Goal: Transaction & Acquisition: Purchase product/service

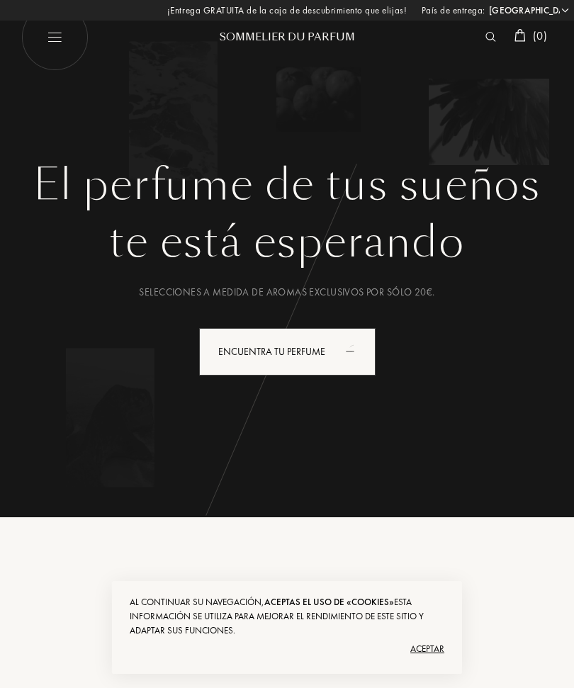
select select "ES"
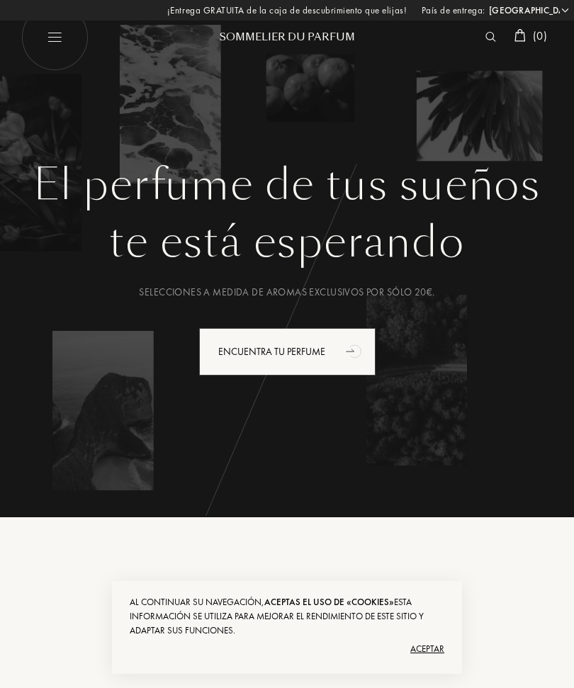
click at [54, 37] on img at bounding box center [54, 37] width 67 height 67
select select "ES"
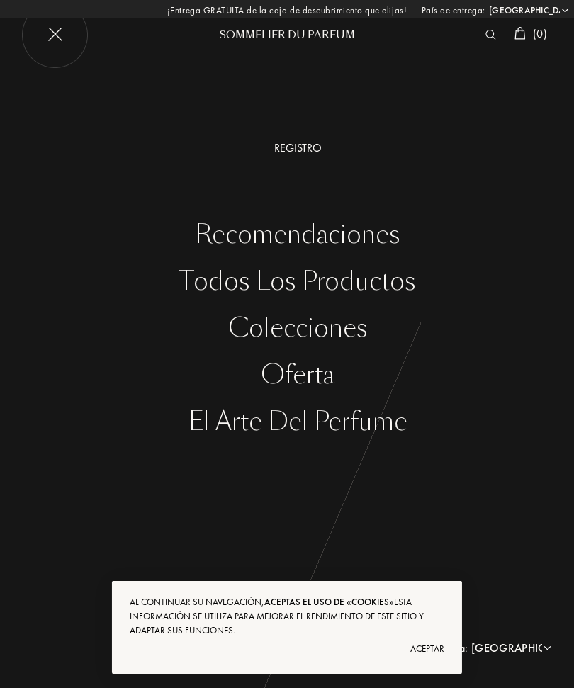
click at [437, 652] on div "Aceptar" at bounding box center [287, 649] width 315 height 23
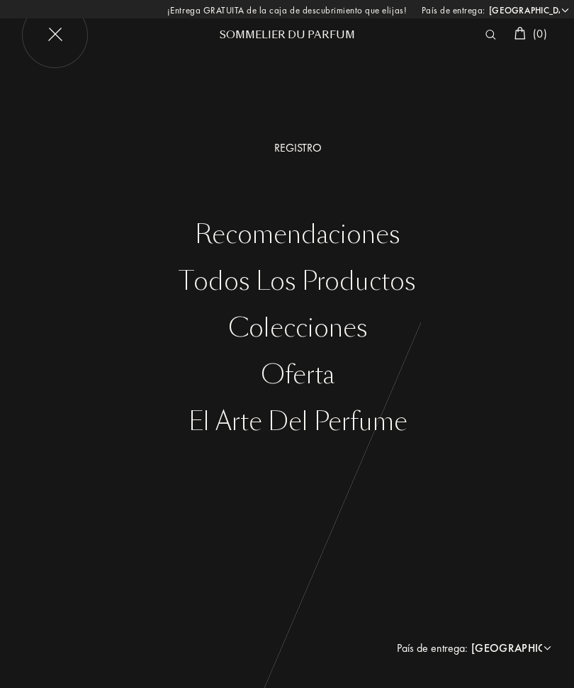
click at [65, 40] on img at bounding box center [54, 34] width 67 height 67
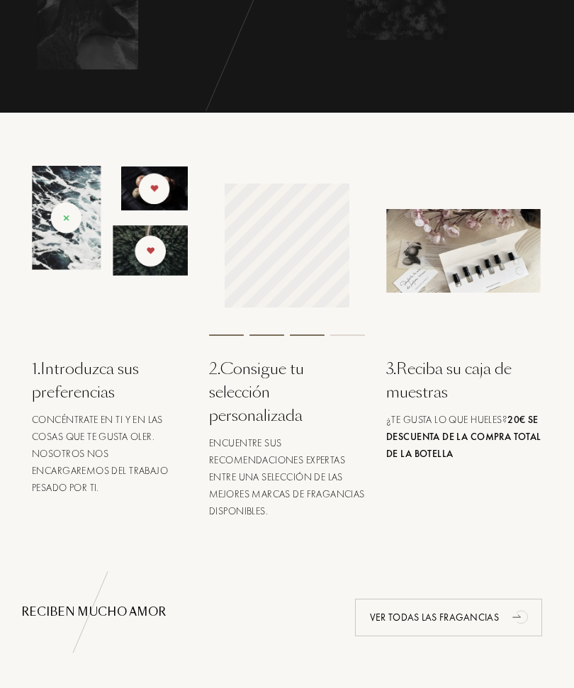
scroll to position [408, 0]
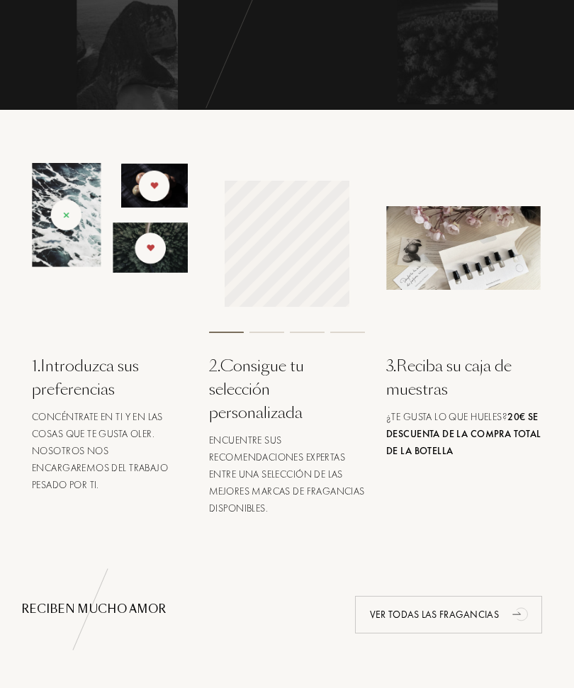
click at [449, 379] on div "3 . Reciba su caja de muestras" at bounding box center [464, 378] width 156 height 47
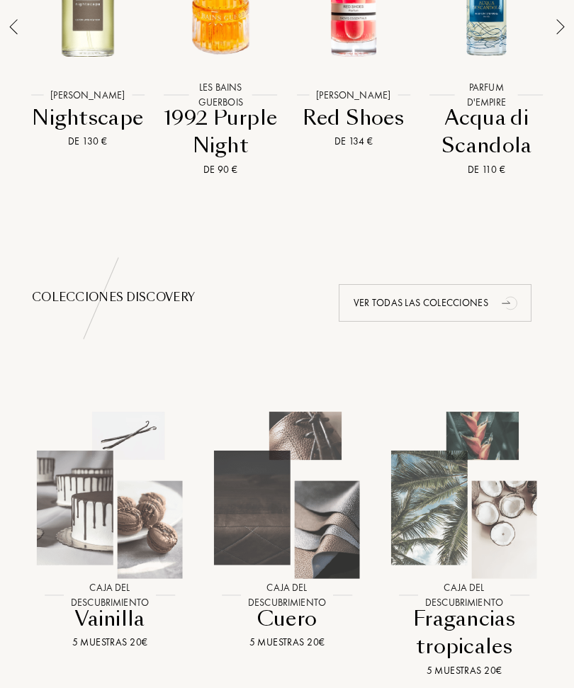
scroll to position [1204, 0]
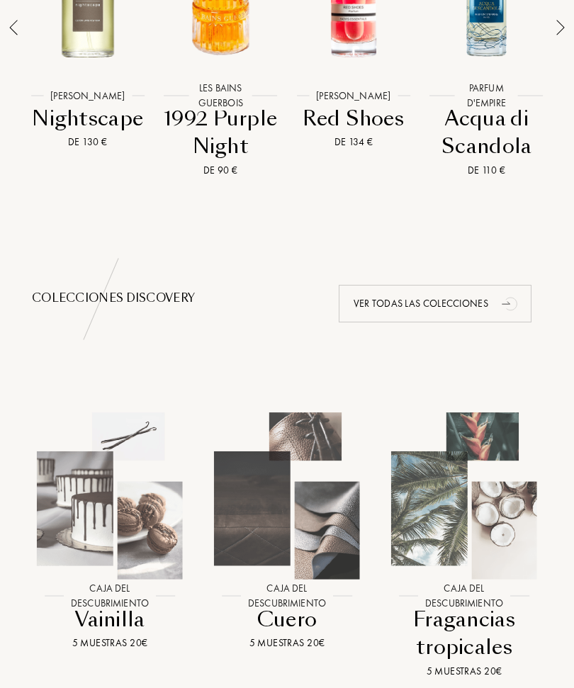
click at [157, 291] on div "Colecciones Discovery Ver todas las colecciones" at bounding box center [287, 299] width 511 height 16
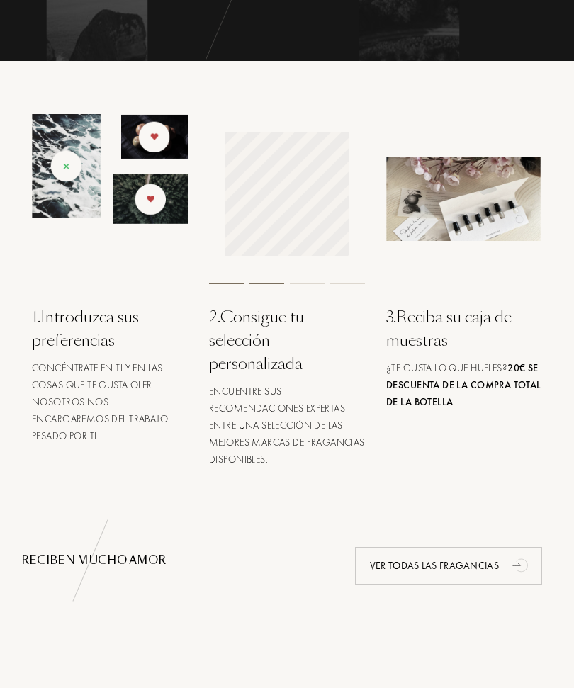
scroll to position [454, 0]
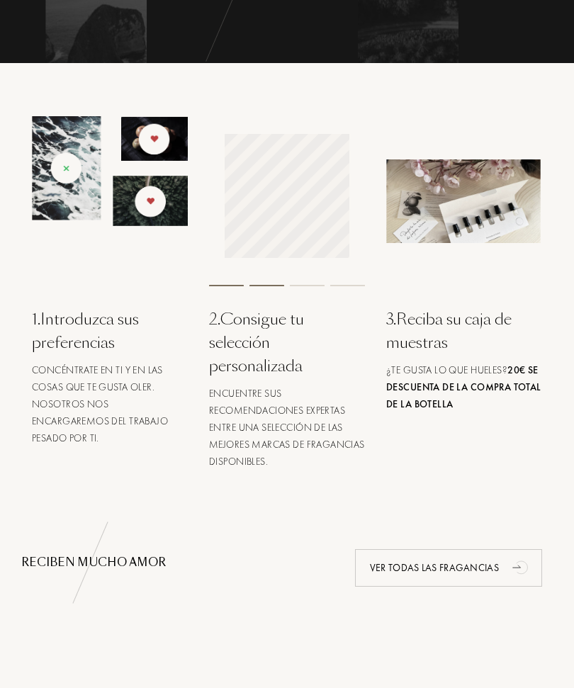
click at [93, 329] on div "1 . Introduzca sus preferencias" at bounding box center [110, 331] width 156 height 47
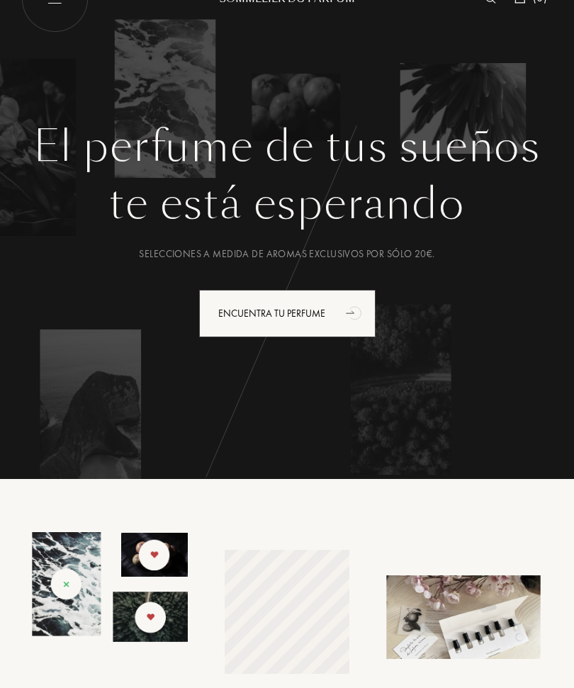
scroll to position [0, 0]
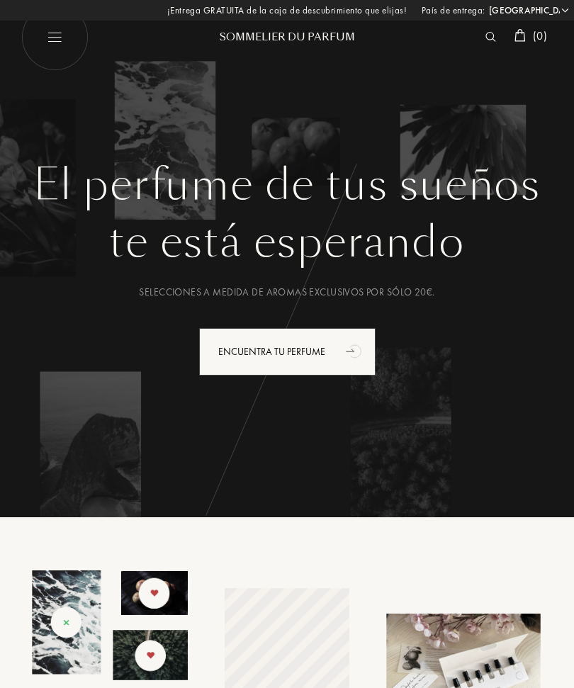
click at [57, 42] on img at bounding box center [54, 37] width 67 height 67
select select "ES"
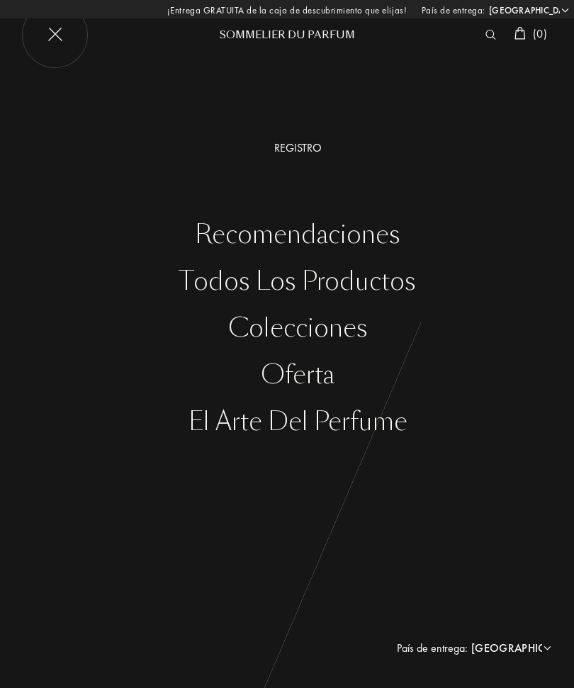
click at [391, 274] on div "Todos los productos" at bounding box center [297, 281] width 553 height 29
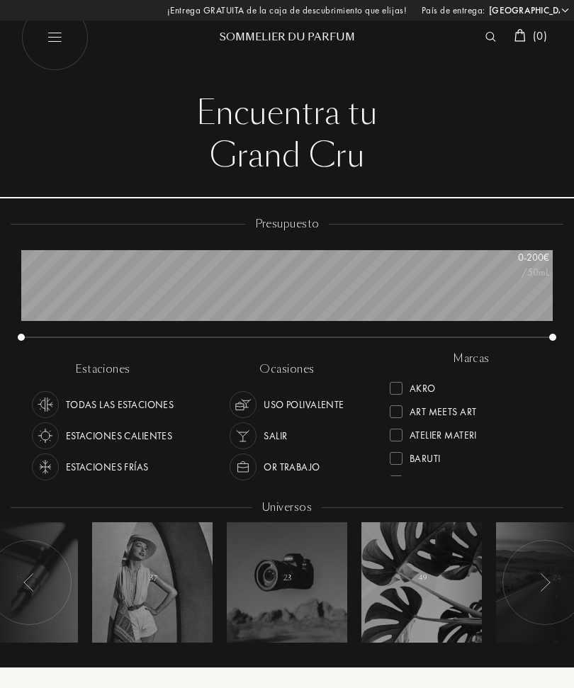
select select "ES"
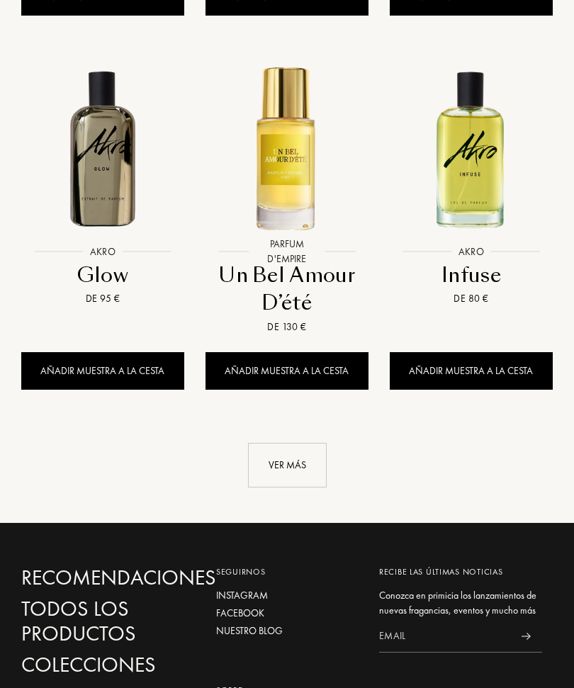
scroll to position [1885, 0]
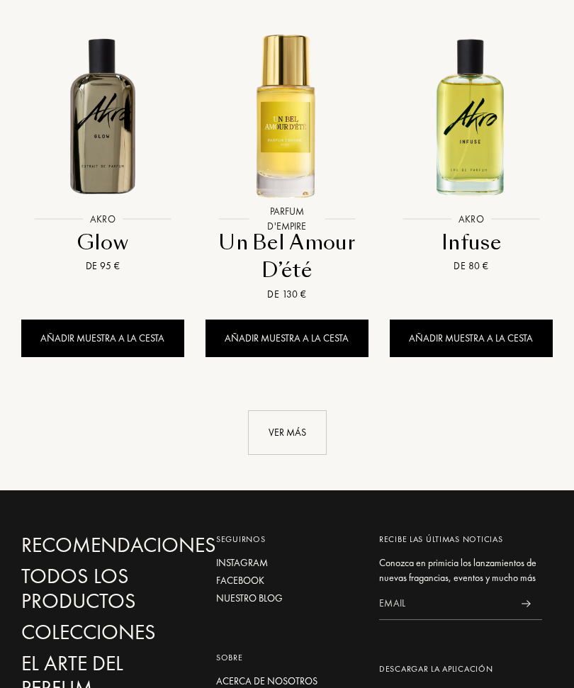
click at [303, 411] on div "Ver más" at bounding box center [287, 433] width 79 height 45
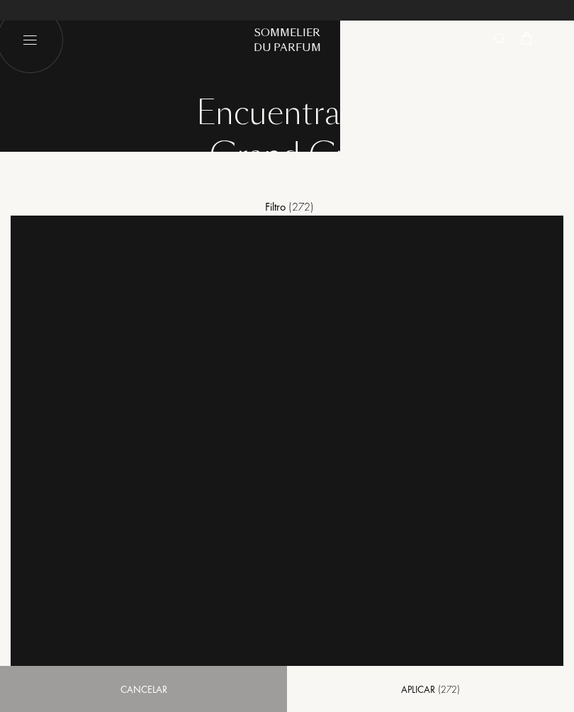
select select "ES"
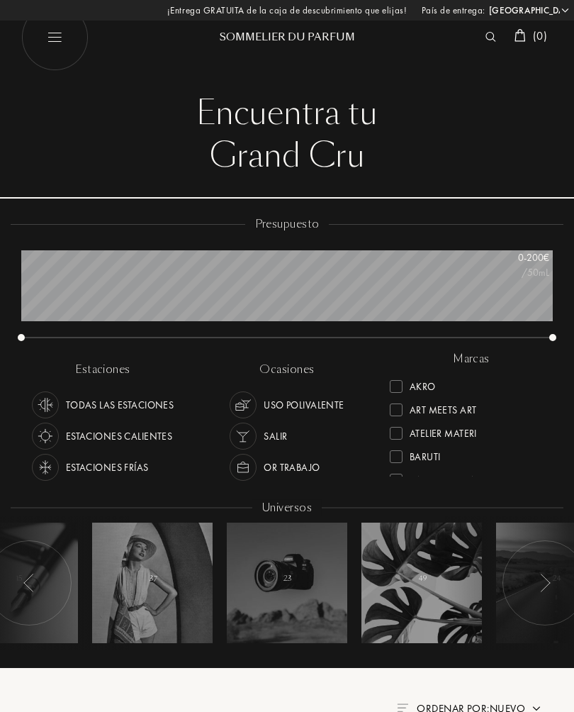
scroll to position [85, 532]
click at [492, 35] on img at bounding box center [491, 37] width 11 height 10
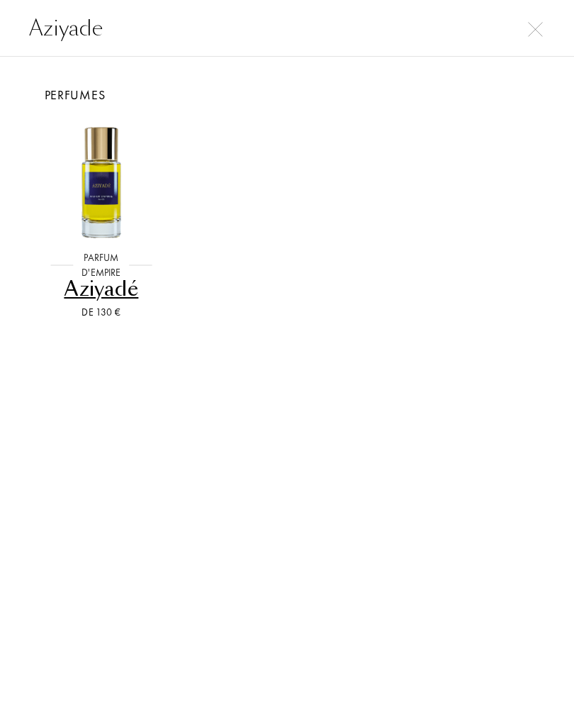
type input "Aziyade"
click at [120, 284] on div "Aziyadé" at bounding box center [101, 289] width 113 height 28
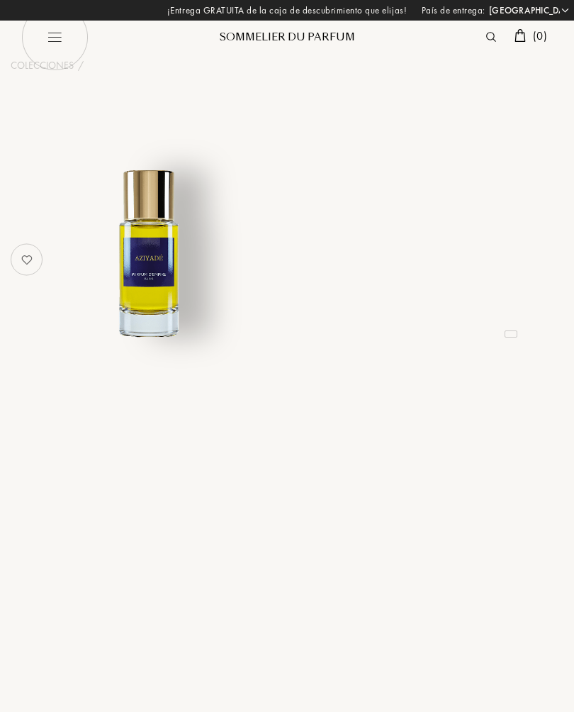
select select "ES"
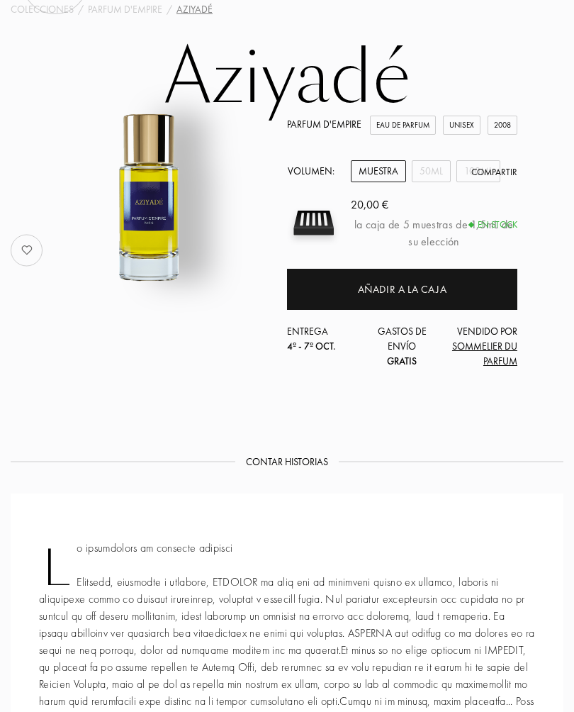
scroll to position [59, 0]
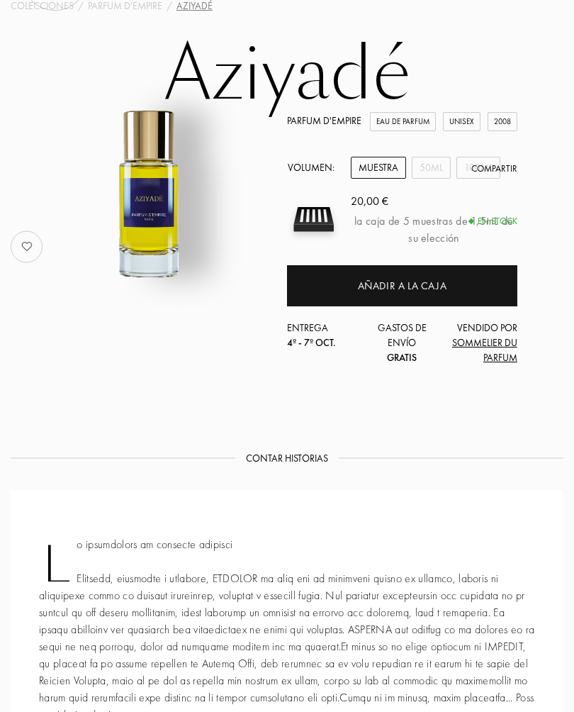
click at [382, 165] on div "Muestra" at bounding box center [378, 168] width 55 height 22
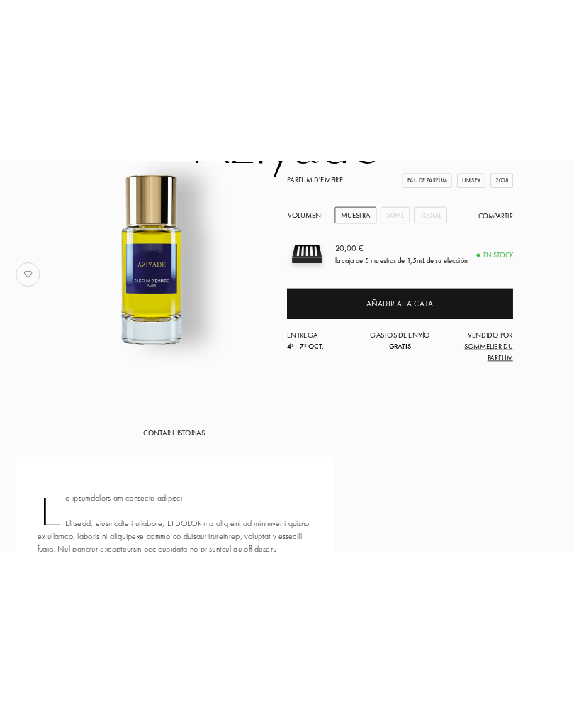
scroll to position [0, 0]
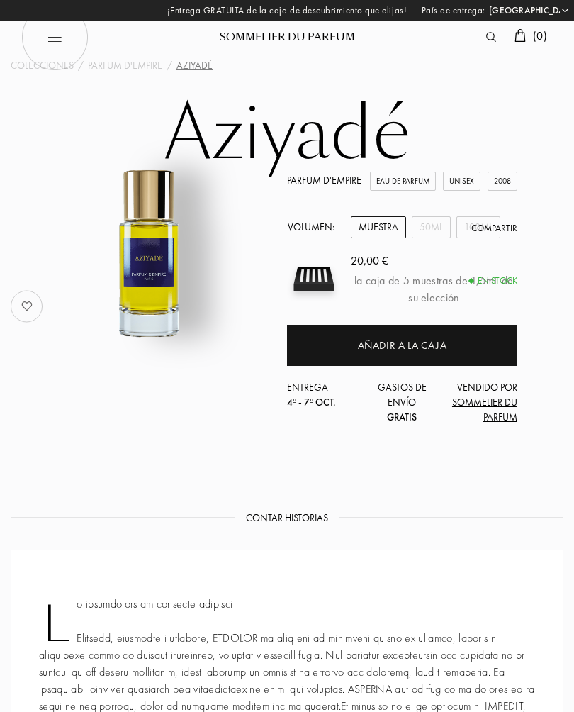
click at [486, 37] on img at bounding box center [491, 37] width 10 height 10
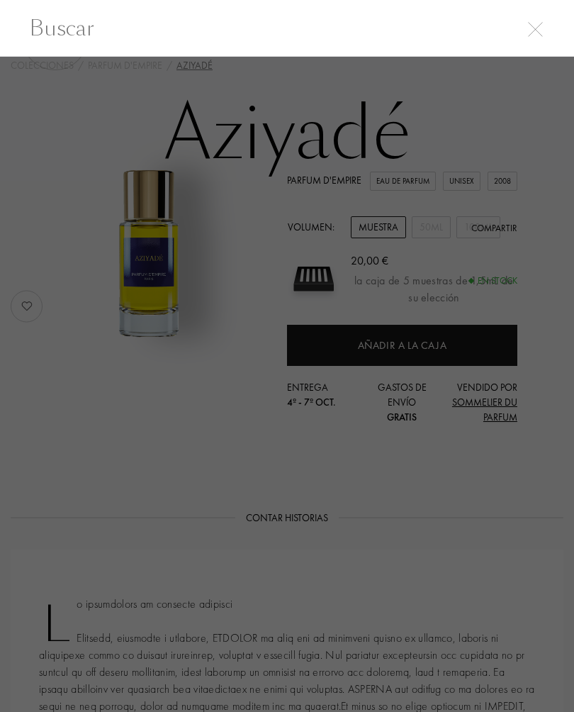
click at [533, 39] on input "text" at bounding box center [287, 28] width 574 height 32
click at [435, 291] on div at bounding box center [287, 397] width 574 height 680
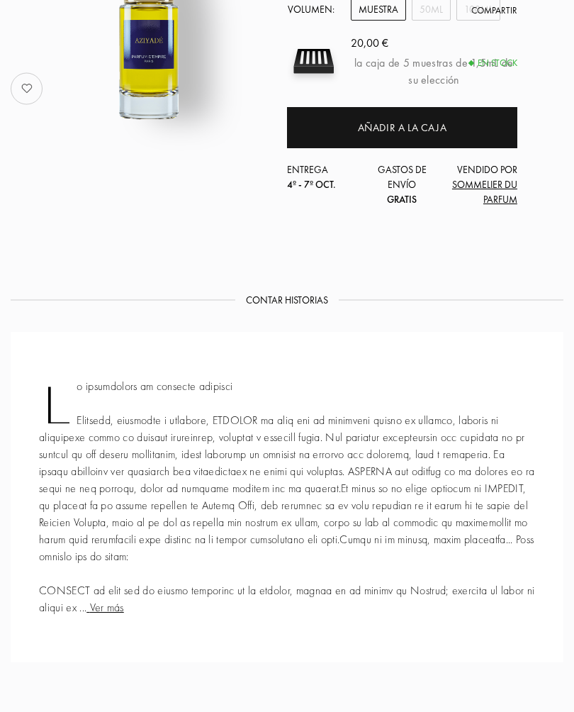
scroll to position [224, 0]
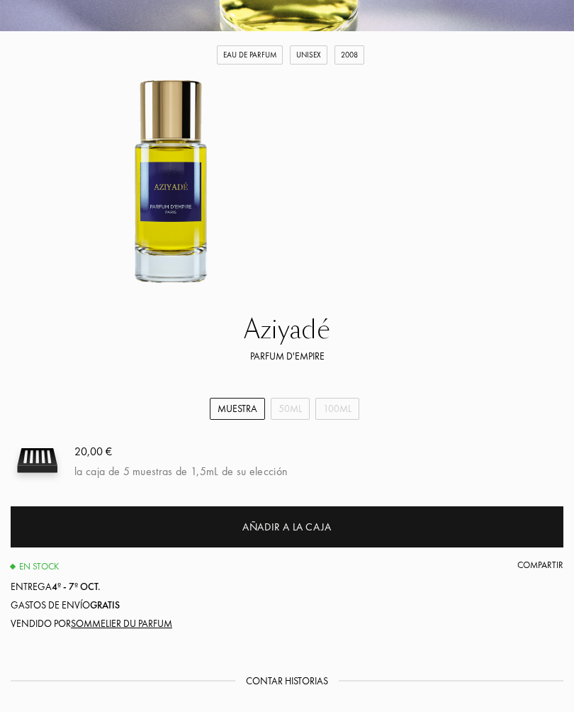
select select "ES"
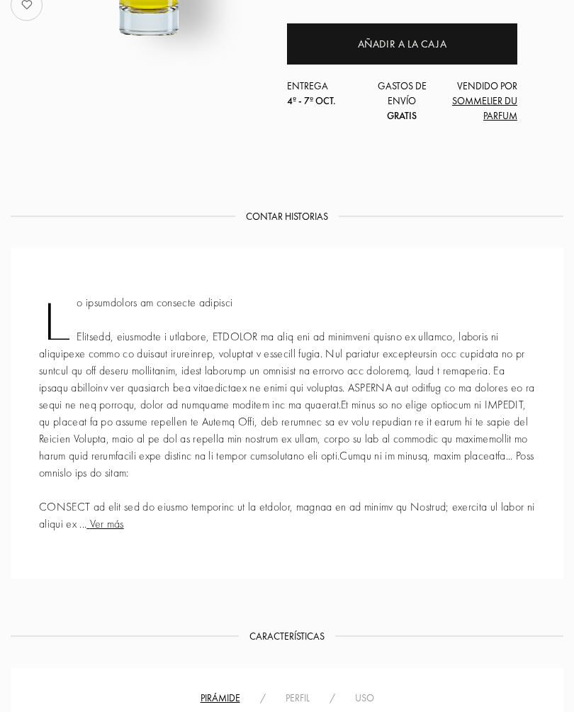
scroll to position [302, 0]
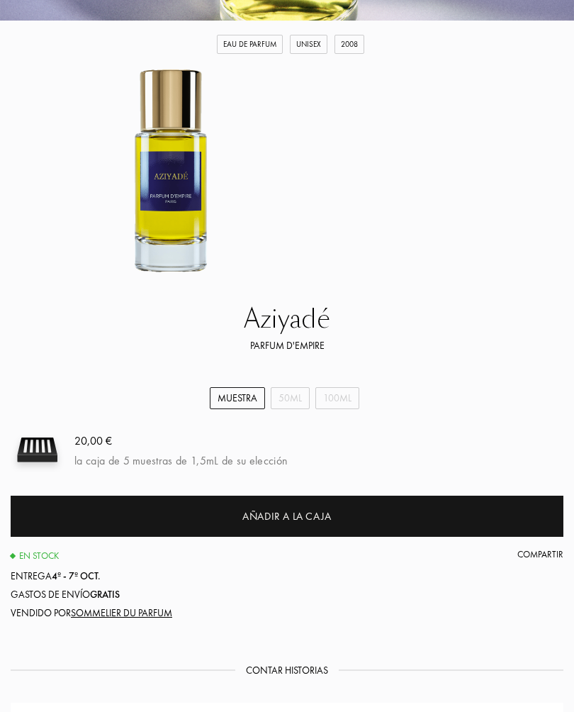
select select "ES"
